Goal: Information Seeking & Learning: Learn about a topic

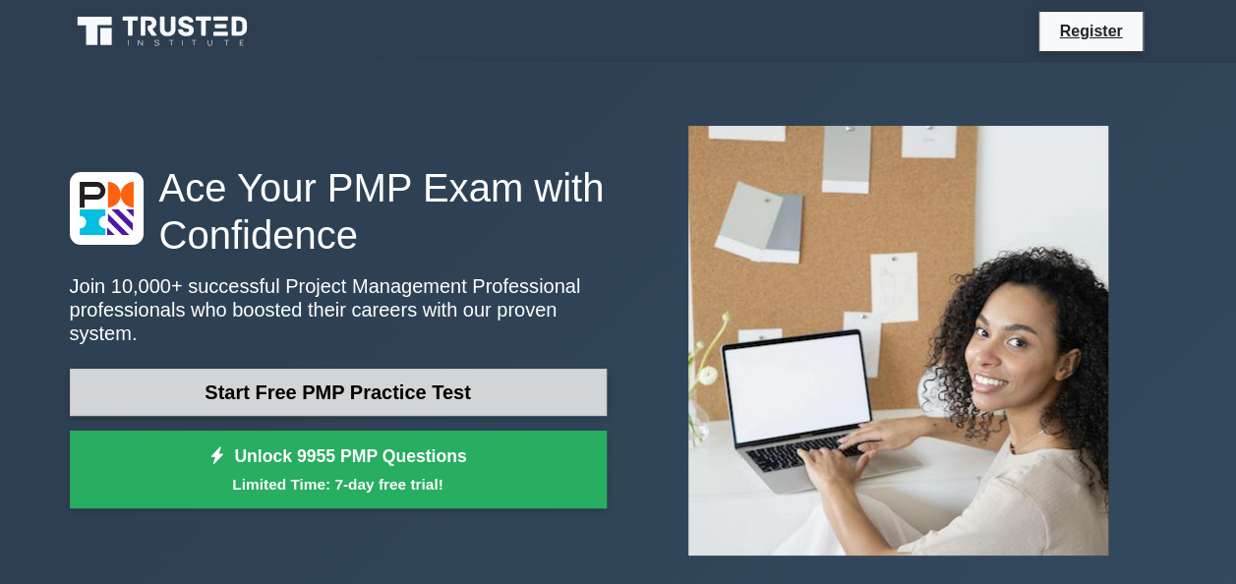
click at [422, 385] on link "Start Free PMP Practice Test" at bounding box center [338, 392] width 537 height 47
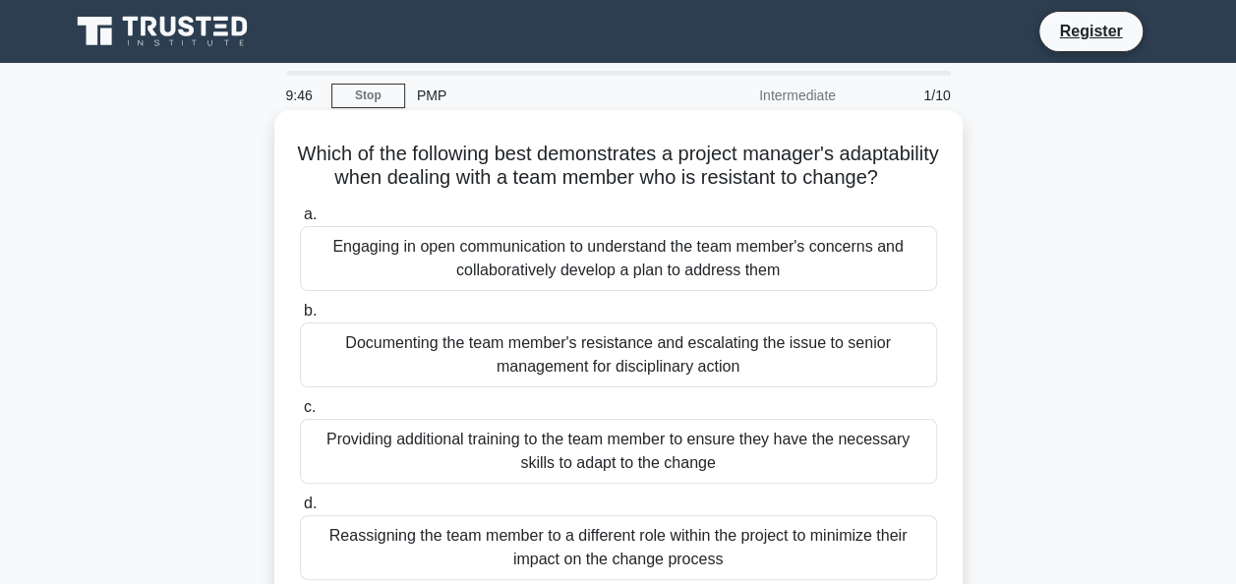
click at [538, 272] on div "Engaging in open communication to understand the team member's concerns and col…" at bounding box center [618, 258] width 637 height 65
click at [300, 221] on input "a. Engaging in open communication to understand the team member's concerns and …" at bounding box center [300, 215] width 0 height 13
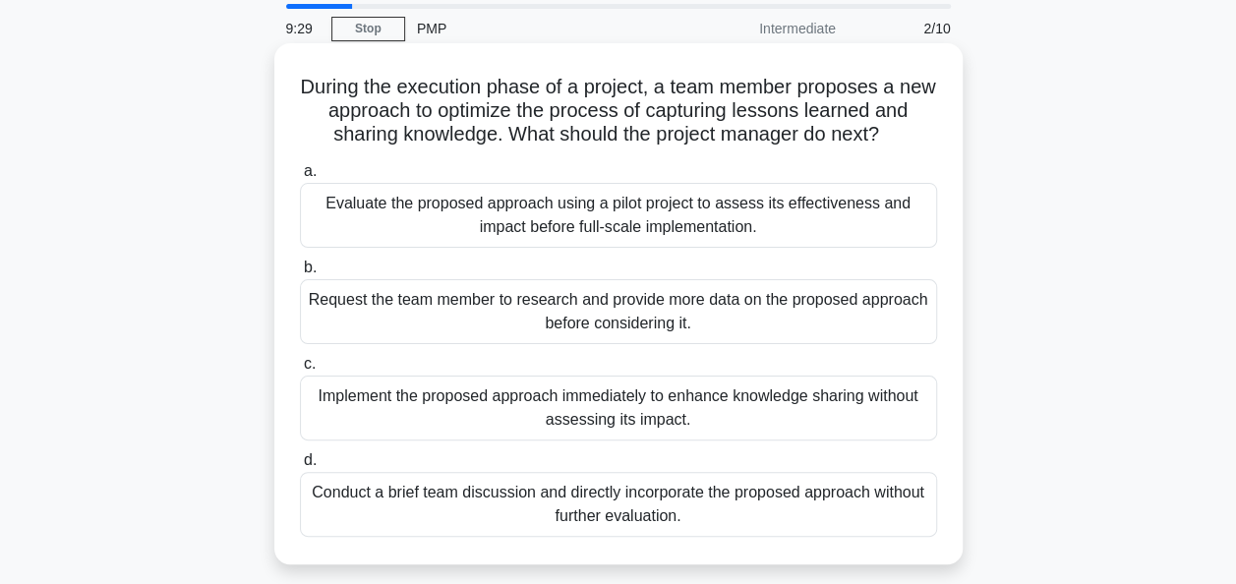
scroll to position [98, 0]
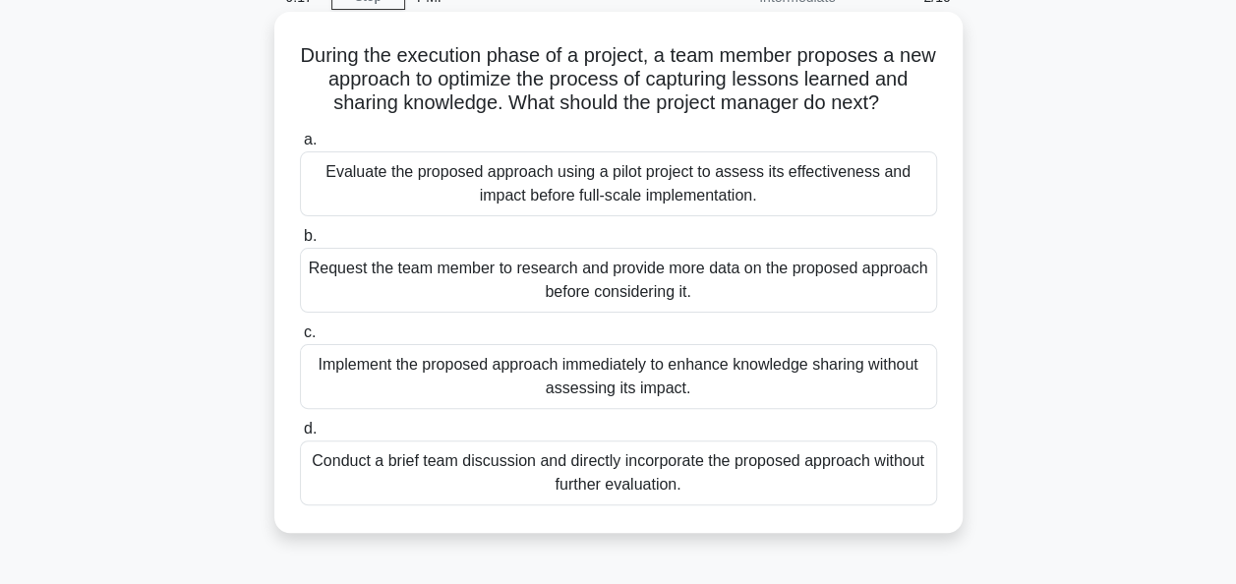
click at [750, 186] on div "Evaluate the proposed approach using a pilot project to assess its effectivenes…" at bounding box center [618, 183] width 637 height 65
click at [300, 147] on input "a. Evaluate the proposed approach using a pilot project to assess its effective…" at bounding box center [300, 140] width 0 height 13
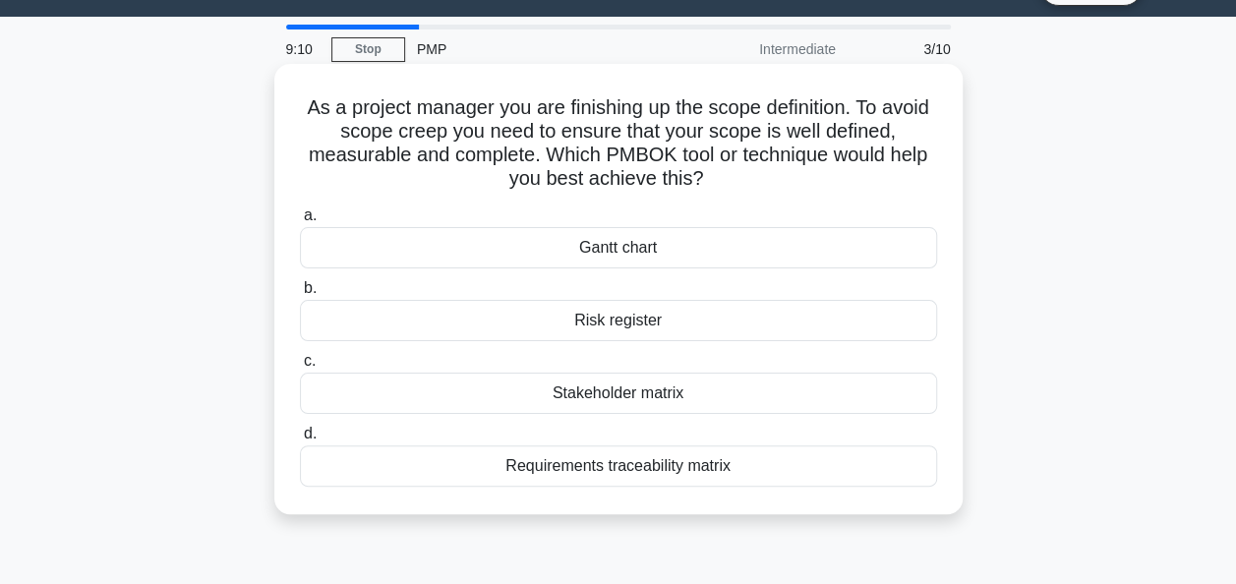
scroll to position [0, 0]
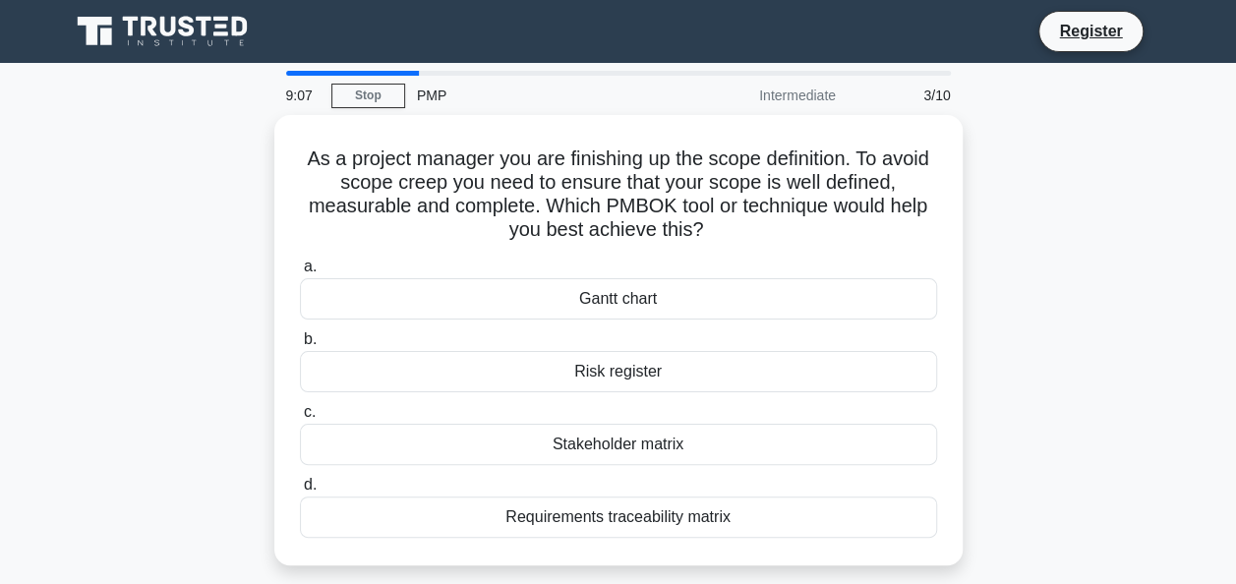
click at [207, 255] on div "As a project manager you are finishing up the scope definition. To avoid scope …" at bounding box center [618, 352] width 1121 height 474
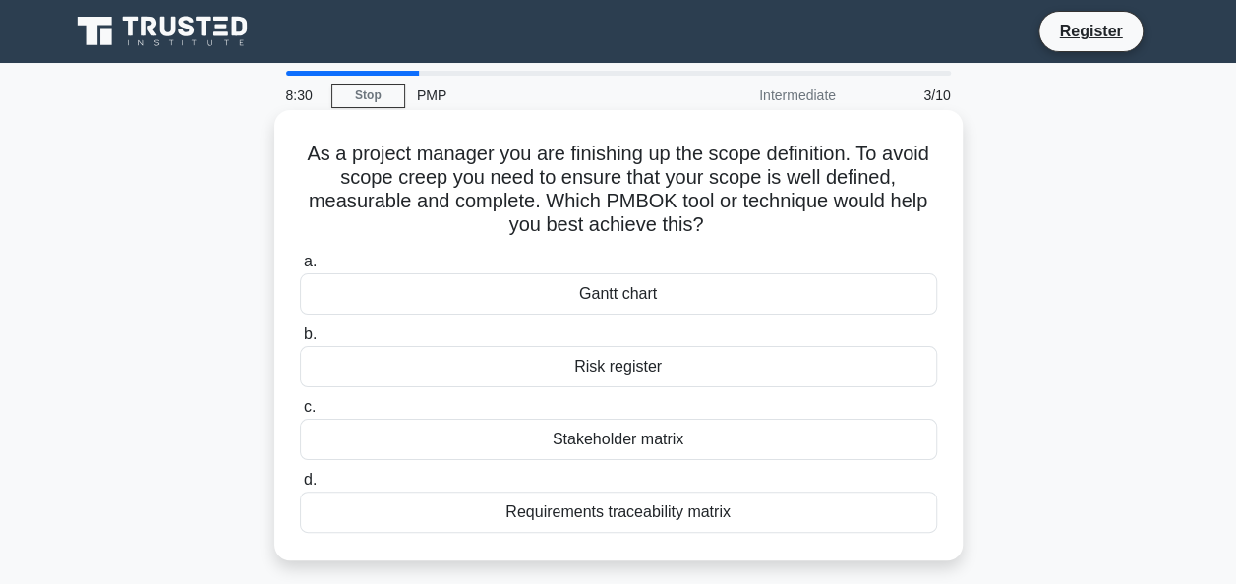
click at [768, 511] on div "Requirements traceability matrix" at bounding box center [618, 512] width 637 height 41
click at [300, 487] on input "d. Requirements traceability matrix" at bounding box center [300, 480] width 0 height 13
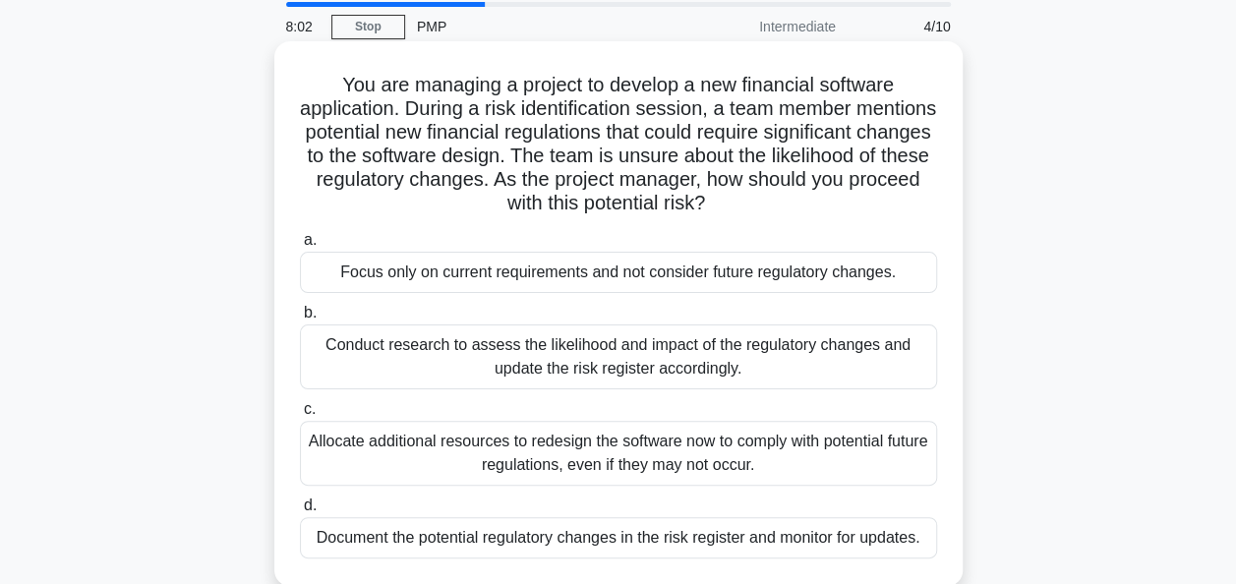
scroll to position [98, 0]
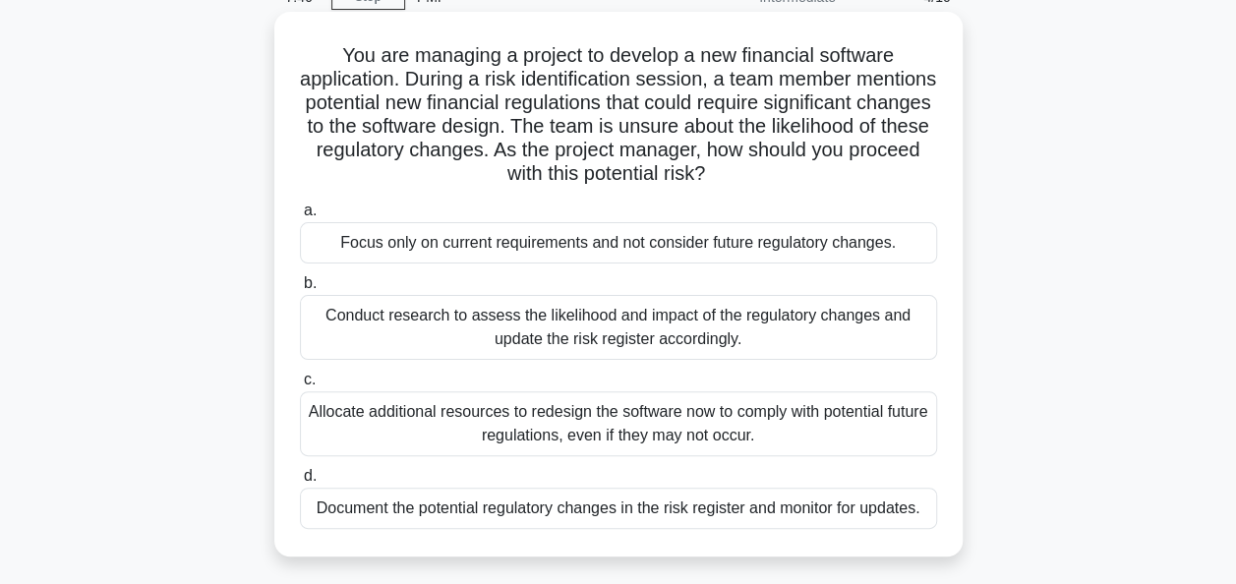
click at [797, 335] on div "Conduct research to assess the likelihood and impact of the regulatory changes …" at bounding box center [618, 327] width 637 height 65
click at [300, 290] on input "b. Conduct research to assess the likelihood and impact of the regulatory chang…" at bounding box center [300, 283] width 0 height 13
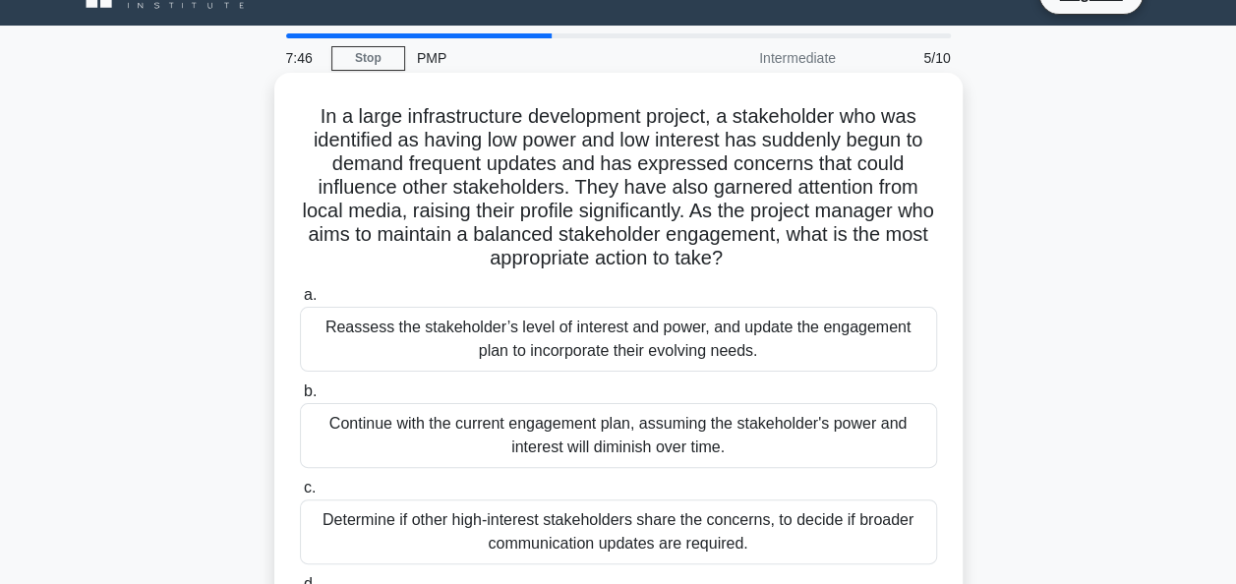
scroll to position [0, 0]
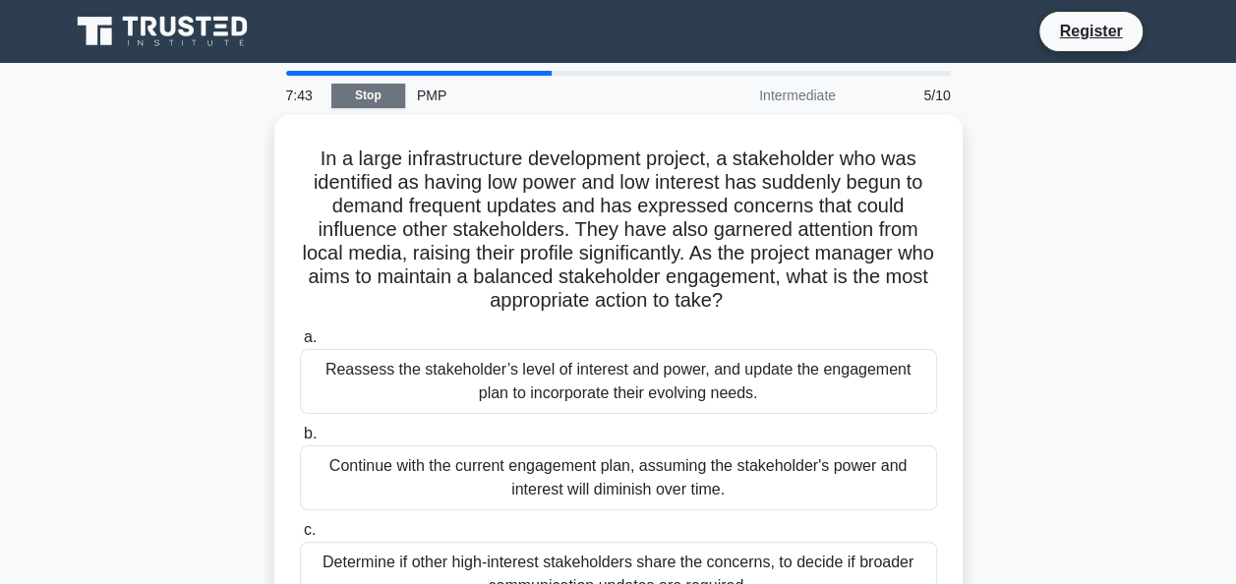
click at [388, 102] on link "Stop" at bounding box center [368, 96] width 74 height 25
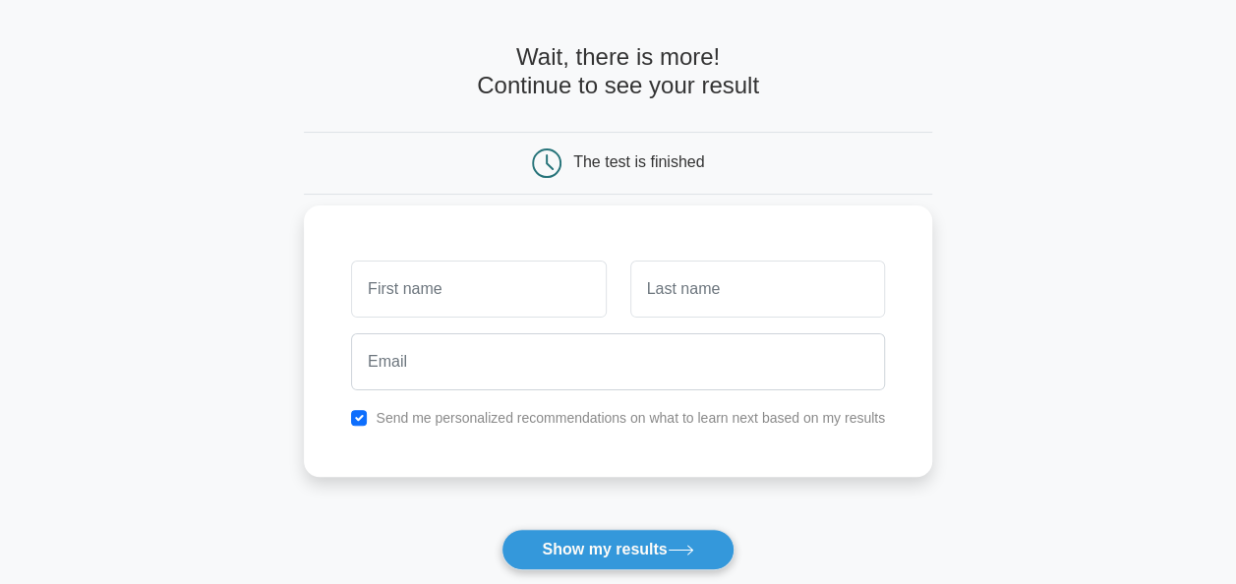
scroll to position [98, 0]
